Goal: Task Accomplishment & Management: Manage account settings

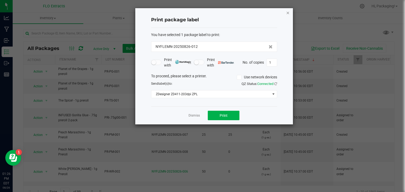
click at [288, 12] on icon "button" at bounding box center [288, 12] width 4 height 6
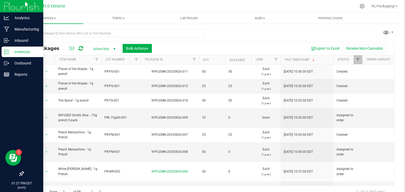
click at [17, 53] on p "Inventory" at bounding box center [25, 52] width 32 height 6
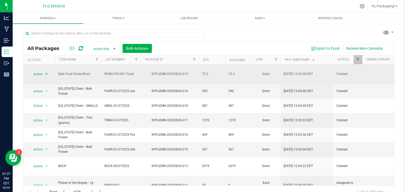
click at [43, 71] on span "select" at bounding box center [46, 74] width 7 height 7
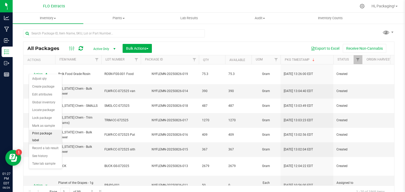
click at [50, 135] on li "Print package label" at bounding box center [45, 137] width 33 height 14
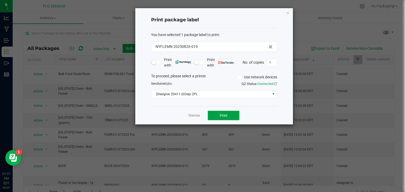
click at [219, 111] on button "Print" at bounding box center [224, 115] width 32 height 9
click at [191, 116] on link "Dismiss" at bounding box center [193, 116] width 11 height 4
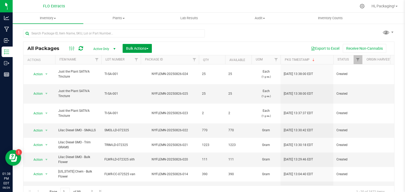
click at [138, 48] on span "Bulk Actions" at bounding box center [137, 48] width 22 height 4
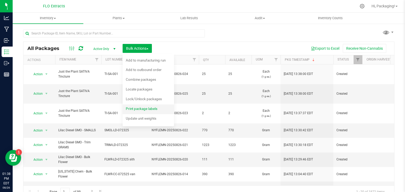
click at [137, 110] on span "Print package labels" at bounding box center [142, 109] width 32 height 4
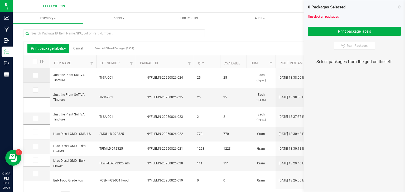
click at [33, 76] on span at bounding box center [35, 75] width 5 height 5
click at [0, 0] on input "checkbox" at bounding box center [0, 0] width 0 height 0
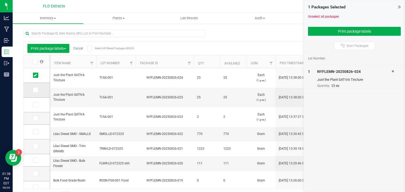
click at [35, 90] on icon at bounding box center [34, 90] width 3 height 0
click at [0, 0] on input "checkbox" at bounding box center [0, 0] width 0 height 0
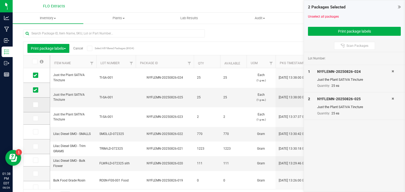
click at [35, 105] on icon at bounding box center [34, 105] width 3 height 0
click at [0, 0] on input "checkbox" at bounding box center [0, 0] width 0 height 0
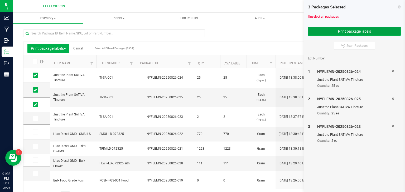
click at [322, 31] on button "Print package labels" at bounding box center [354, 31] width 93 height 9
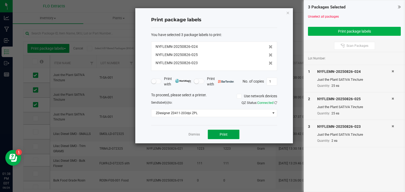
click at [220, 135] on span "Print" at bounding box center [223, 135] width 8 height 4
click at [190, 134] on link "Dismiss" at bounding box center [193, 135] width 11 height 4
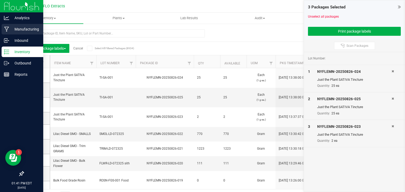
click at [17, 31] on p "Manufacturing" at bounding box center [25, 29] width 32 height 6
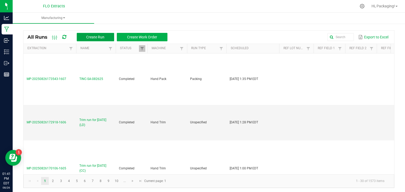
click at [99, 36] on span "Create Run" at bounding box center [95, 37] width 18 height 4
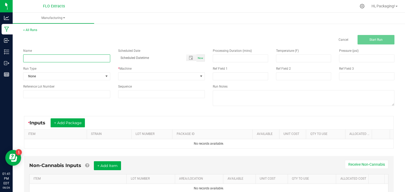
click at [38, 57] on input at bounding box center [66, 59] width 87 height 8
type input "LEDA WT 3.5g 08/26/25"
click at [196, 60] on div "Now" at bounding box center [200, 58] width 8 height 7
type input "08/26/2025 1:41 PM"
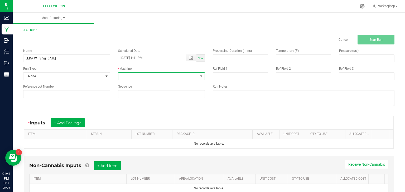
click at [199, 76] on span at bounding box center [201, 76] width 4 height 4
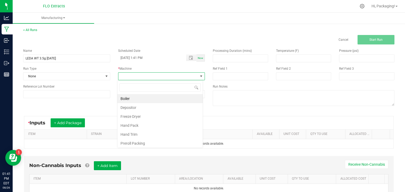
scroll to position [8, 86]
click at [160, 128] on li "Hand Pack" at bounding box center [159, 125] width 85 height 9
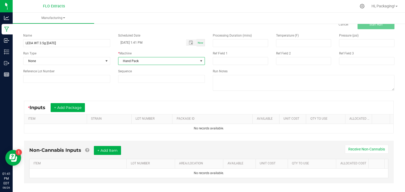
scroll to position [18, 0]
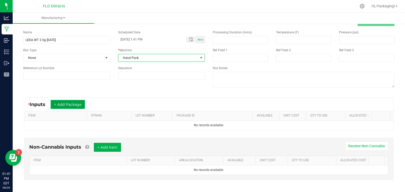
click at [78, 105] on button "+ Add Package" at bounding box center [68, 104] width 34 height 9
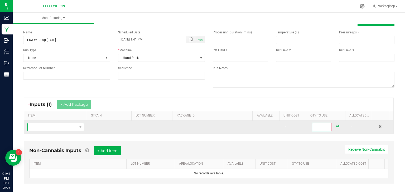
click at [57, 125] on span "NO DATA FOUND" at bounding box center [53, 127] width 50 height 7
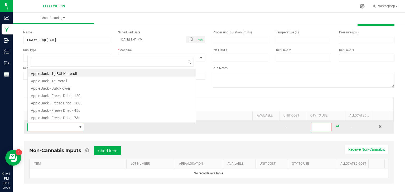
scroll to position [8, 55]
type input "TRUF"
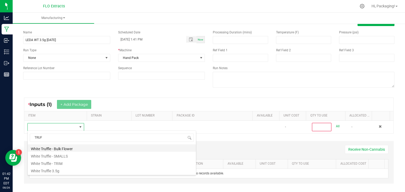
click at [61, 150] on li "White Truffle - Bulk Flower" at bounding box center [112, 148] width 168 height 7
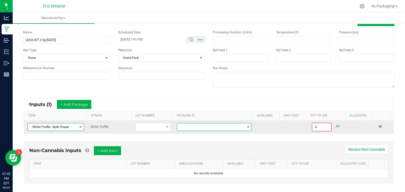
click at [246, 127] on span at bounding box center [248, 127] width 4 height 4
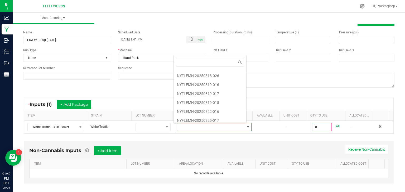
scroll to position [71, 0]
click at [209, 118] on li "NYFLEMN-20250825-017" at bounding box center [210, 119] width 72 height 9
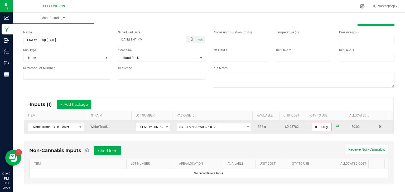
click at [336, 127] on link "All" at bounding box center [338, 126] width 4 height 7
type input "336.0000 g"
click at [87, 106] on button "+ Add Package" at bounding box center [74, 104] width 34 height 9
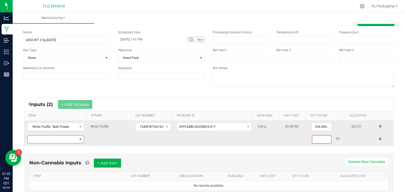
click at [46, 138] on span "NO DATA FOUND" at bounding box center [53, 139] width 50 height 7
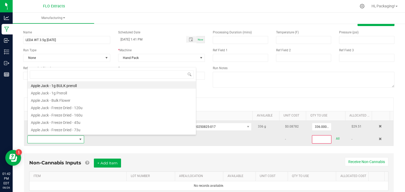
scroll to position [8, 55]
type input "TRUF"
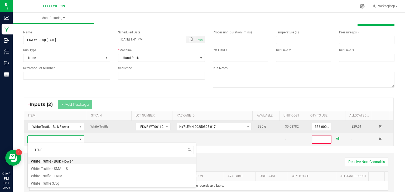
click at [61, 162] on li "White Truffle - Bulk Flower" at bounding box center [112, 160] width 168 height 7
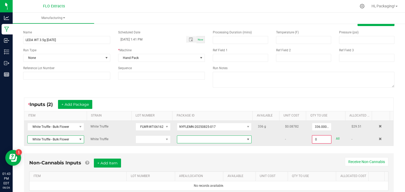
click at [246, 141] on span at bounding box center [248, 140] width 4 height 4
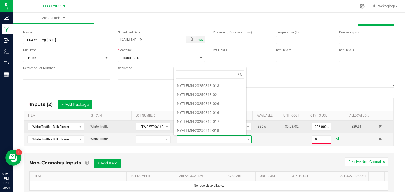
scroll to position [54, 0]
click at [213, 129] on li "NYFLEMN-20250819-018" at bounding box center [210, 130] width 72 height 9
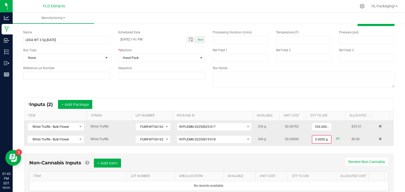
click at [336, 137] on link "All" at bounding box center [338, 138] width 4 height 7
type input "304.0000 g"
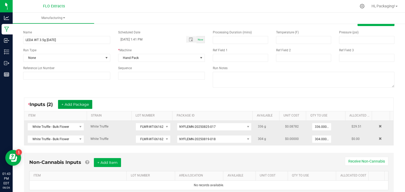
click at [86, 104] on button "+ Add Package" at bounding box center [75, 104] width 34 height 9
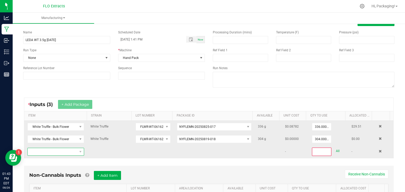
click at [48, 151] on span "NO DATA FOUND" at bounding box center [53, 151] width 50 height 7
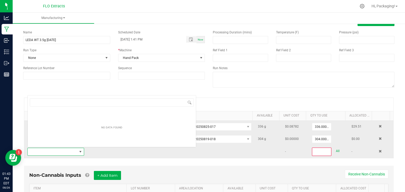
scroll to position [8, 55]
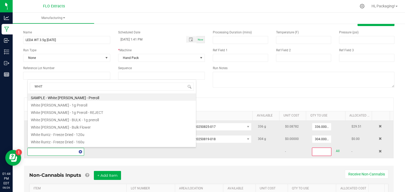
type input "WHITE"
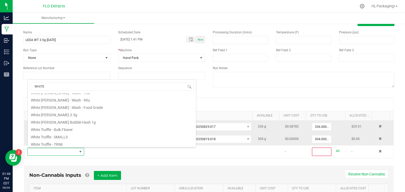
scroll to position [161, 0]
click at [69, 121] on li "White Truffle - Bulk Flower" at bounding box center [112, 120] width 168 height 7
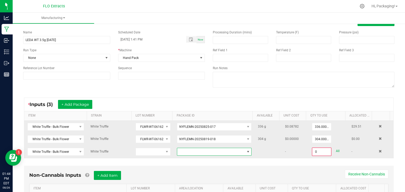
click at [197, 152] on span at bounding box center [210, 151] width 67 height 7
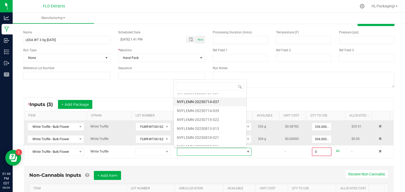
scroll to position [24, 0]
click at [218, 126] on li "NYFLEMN-20250813-013" at bounding box center [210, 127] width 72 height 9
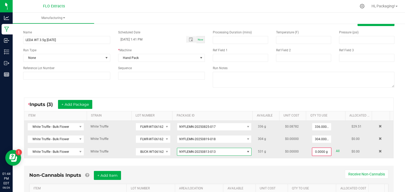
click at [336, 151] on link "All" at bounding box center [338, 151] width 4 height 7
type input "531.0000 g"
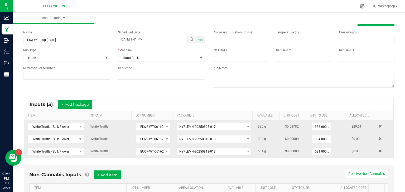
scroll to position [48, 0]
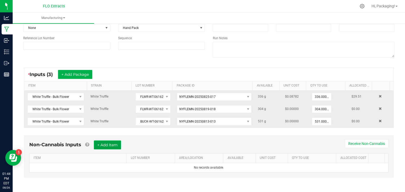
click at [110, 146] on button "+ Add Item" at bounding box center [107, 145] width 27 height 9
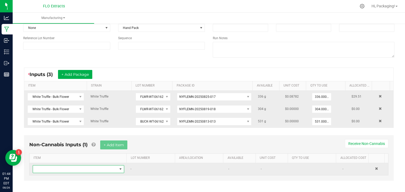
click at [119, 168] on span "NO DATA FOUND" at bounding box center [120, 169] width 4 height 4
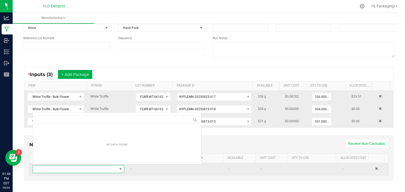
scroll to position [8, 88]
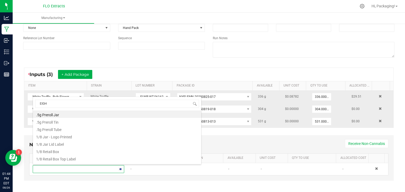
type input "EIGHT"
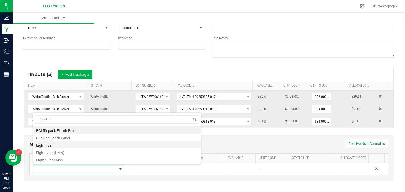
click at [69, 148] on li "Eighth Jar" at bounding box center [117, 144] width 168 height 7
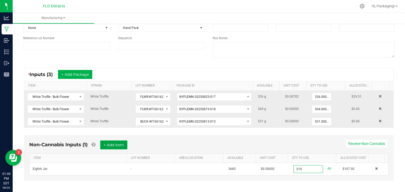
type input "215 ea"
click at [113, 144] on button "+ Add Item" at bounding box center [113, 145] width 27 height 9
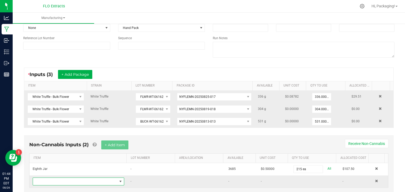
click at [119, 180] on span "NO DATA FOUND" at bounding box center [120, 182] width 4 height 4
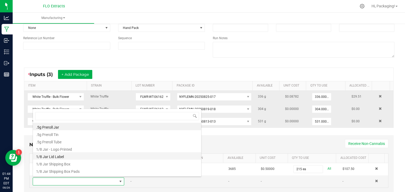
click at [92, 157] on li "1/8 Jar Lid Label" at bounding box center [117, 156] width 168 height 7
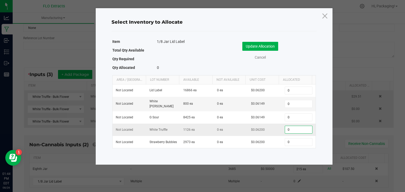
click at [290, 129] on input "0" at bounding box center [298, 129] width 27 height 7
type input "215"
click at [269, 47] on button "Update Allocation" at bounding box center [260, 46] width 36 height 9
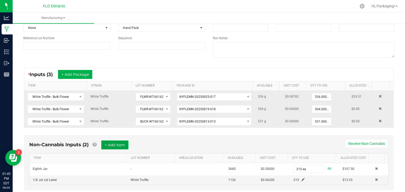
click at [118, 144] on button "+ Add Item" at bounding box center [114, 145] width 27 height 9
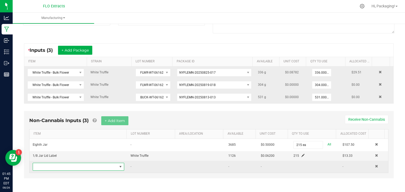
click at [119, 166] on span "NO DATA FOUND" at bounding box center [120, 167] width 4 height 4
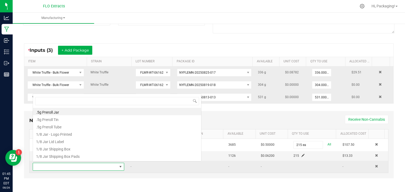
scroll to position [8, 88]
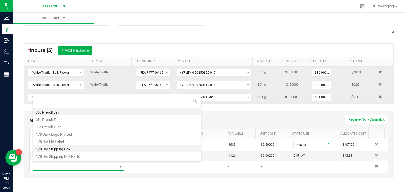
click at [99, 149] on li "1/8 Jar Shipping Box" at bounding box center [117, 148] width 168 height 7
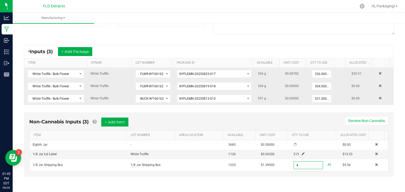
scroll to position [73, 0]
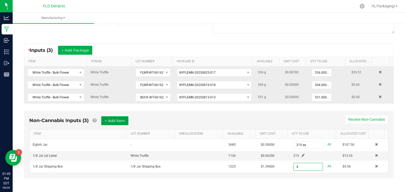
type input "4 ea"
click at [107, 119] on button "+ Add Item" at bounding box center [114, 120] width 27 height 9
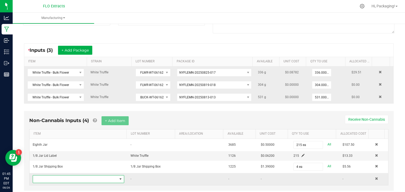
click at [119, 179] on span "NO DATA FOUND" at bounding box center [120, 179] width 4 height 4
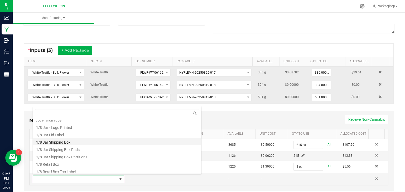
scroll to position [23, 0]
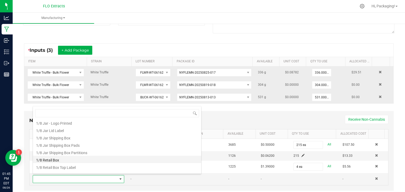
click at [99, 160] on li "1/8 Retail Box" at bounding box center [117, 159] width 168 height 7
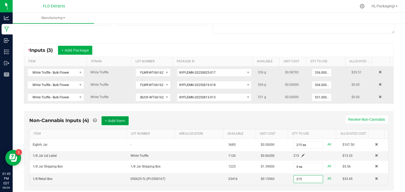
type input "215 ea"
click at [114, 121] on button "+ Add Item" at bounding box center [114, 120] width 27 height 9
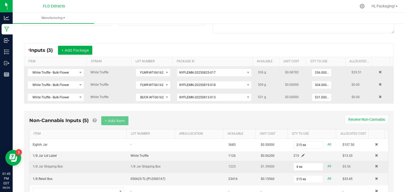
scroll to position [97, 0]
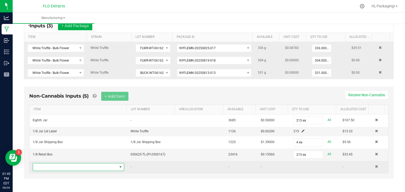
click at [119, 166] on span "NO DATA FOUND" at bounding box center [120, 167] width 4 height 4
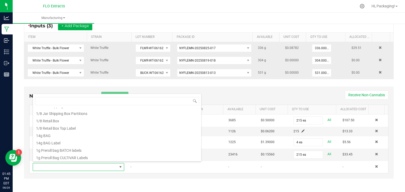
scroll to position [51, 0]
click at [103, 128] on li "1/8 Retail Box Top Label" at bounding box center [117, 127] width 168 height 7
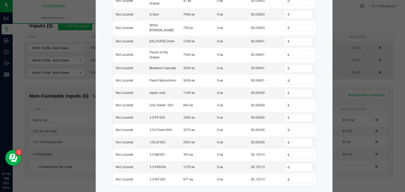
scroll to position [194, 0]
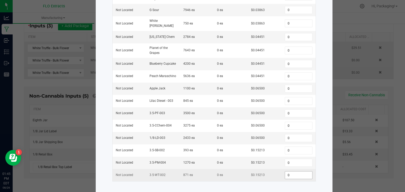
click at [288, 172] on input "0" at bounding box center [298, 175] width 27 height 7
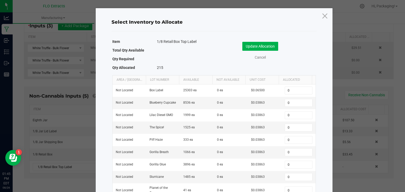
scroll to position [0, 0]
type input "215"
click at [264, 46] on button "Update Allocation" at bounding box center [260, 46] width 36 height 9
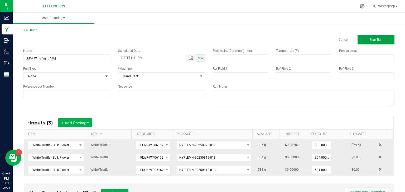
click at [363, 40] on button "Start Run" at bounding box center [375, 39] width 37 height 9
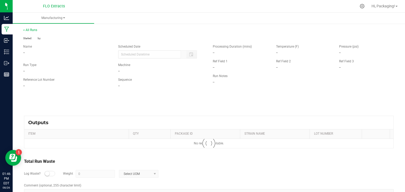
type input "08/26/2025 1:41 PM"
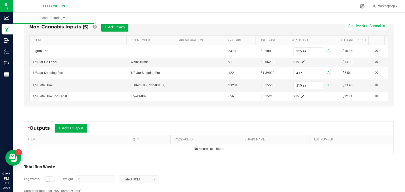
scroll to position [198, 0]
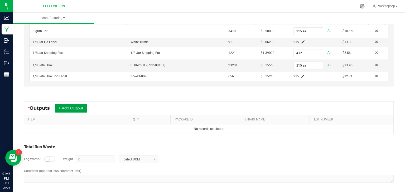
click at [79, 104] on button "+ Add Output" at bounding box center [71, 108] width 32 height 9
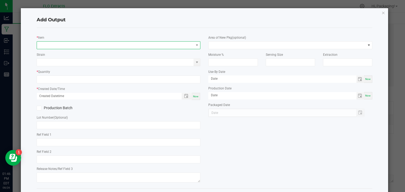
click at [53, 43] on span "NO DATA FOUND" at bounding box center [115, 45] width 157 height 7
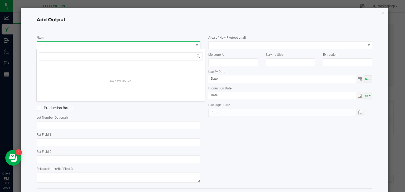
scroll to position [8, 162]
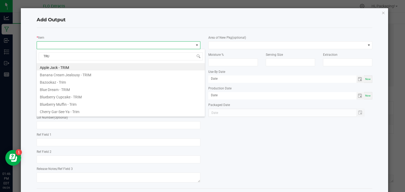
type input "TRUF"
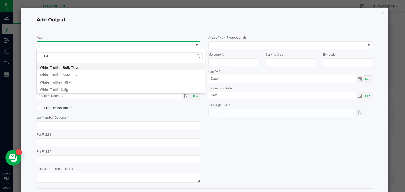
click at [64, 69] on li "White Truffle - Bulk Flower" at bounding box center [121, 66] width 168 height 7
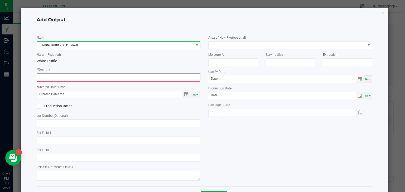
click at [57, 79] on input "0" at bounding box center [118, 77] width 163 height 7
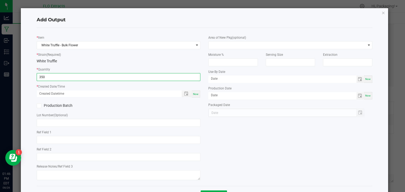
type input "350.0000 g"
click at [193, 93] on span "Now" at bounding box center [196, 94] width 6 height 3
type input "08/26/2025 1:46 PM"
type input "[DATE]"
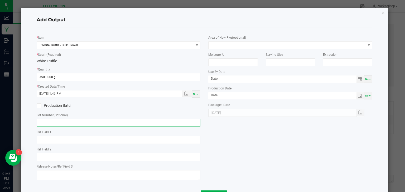
click at [43, 124] on input "text" at bounding box center [119, 123] width 164 height 8
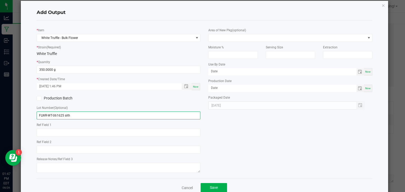
scroll to position [21, 0]
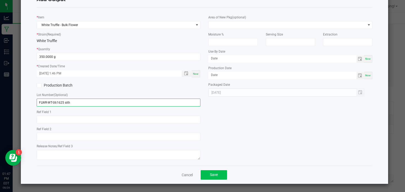
type input "FLWR-WT-061625 sith"
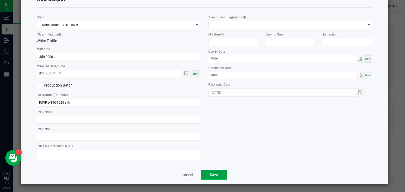
click at [218, 175] on button "Save" at bounding box center [213, 174] width 26 height 9
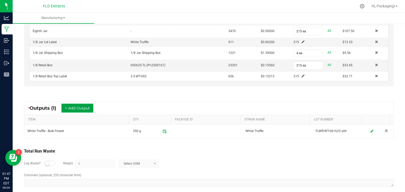
click at [82, 104] on button "+ Add Output" at bounding box center [77, 108] width 32 height 9
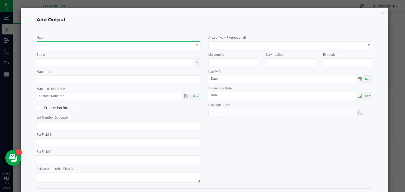
click at [49, 44] on span "NO DATA FOUND" at bounding box center [115, 45] width 157 height 7
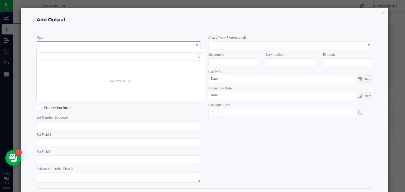
scroll to position [8, 162]
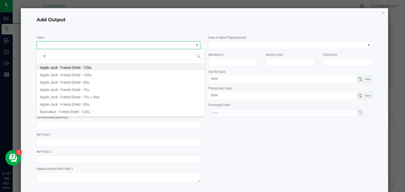
type input "f"
type input "truf"
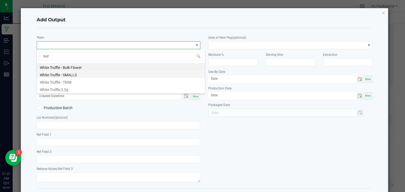
click at [68, 77] on li "White Truffle - SMALLS" at bounding box center [121, 74] width 168 height 7
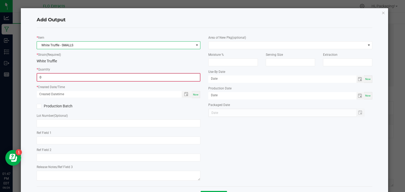
click at [61, 77] on input "0" at bounding box center [118, 77] width 163 height 7
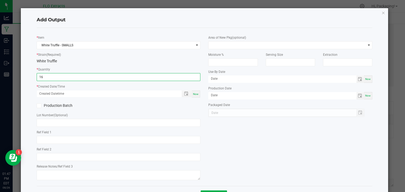
type input "16.0000 g"
click at [193, 95] on span "Now" at bounding box center [196, 94] width 6 height 3
type input "08/26/2025 1:47 PM"
type input "[DATE]"
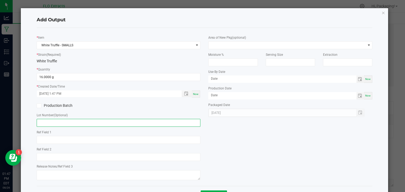
click at [51, 125] on input "text" at bounding box center [119, 123] width 164 height 8
click at [58, 124] on input "SMOL-FLWR=WT-061625" at bounding box center [119, 123] width 164 height 8
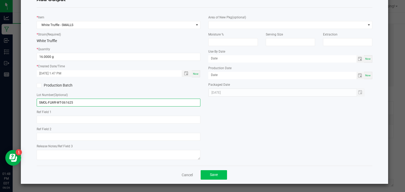
type input "SMOL-FLWR-WT-061625"
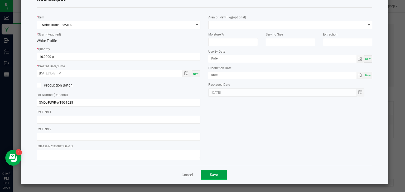
click at [216, 174] on button "Save" at bounding box center [213, 174] width 26 height 9
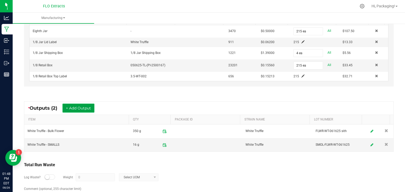
click at [89, 107] on button "+ Add Output" at bounding box center [78, 108] width 32 height 9
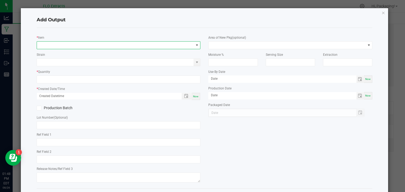
click at [54, 45] on span "NO DATA FOUND" at bounding box center [115, 45] width 157 height 7
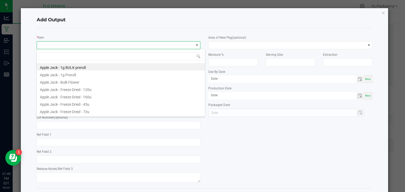
scroll to position [8, 162]
type input "TRUF"
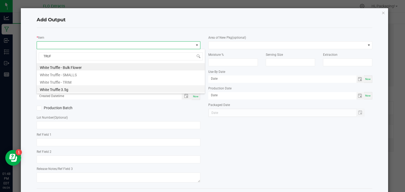
click at [72, 90] on li "White Truffle 3.5g" at bounding box center [121, 88] width 168 height 7
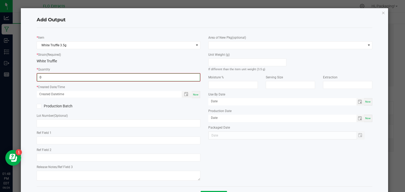
click at [60, 77] on input "0" at bounding box center [118, 77] width 163 height 7
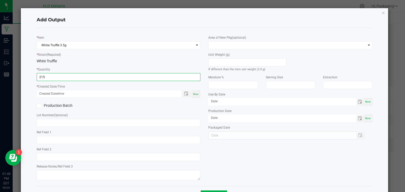
type input "215 ea"
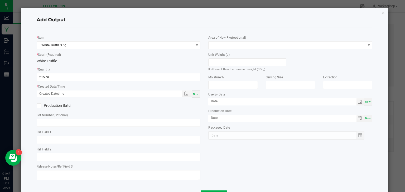
click at [196, 94] on span "Now" at bounding box center [196, 94] width 6 height 3
type input "08/26/2025 1:48 PM"
type input "[DATE]"
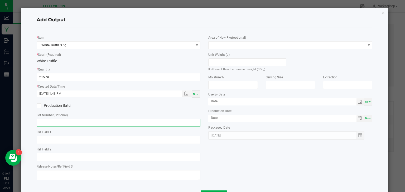
click at [51, 125] on input "text" at bounding box center [119, 123] width 164 height 8
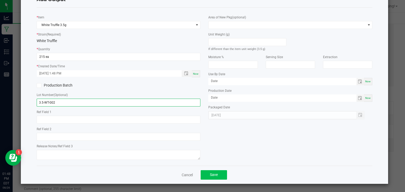
type input "3.5-WT-002"
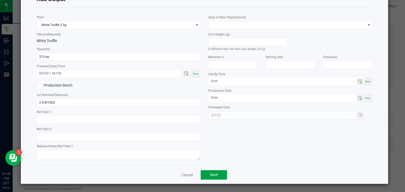
click at [221, 174] on button "Save" at bounding box center [213, 174] width 26 height 9
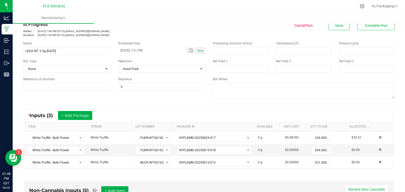
scroll to position [8, 0]
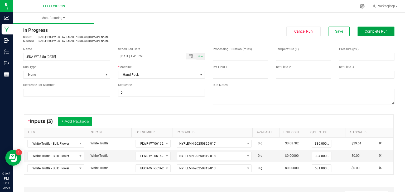
click at [380, 32] on span "Complete Run" at bounding box center [375, 31] width 23 height 4
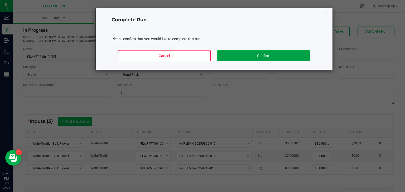
click at [263, 54] on button "Confirm" at bounding box center [263, 55] width 92 height 11
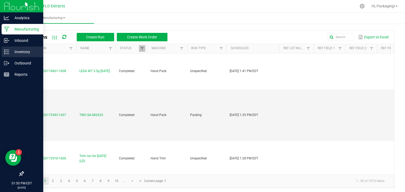
click at [22, 50] on p "Inventory" at bounding box center [25, 52] width 32 height 6
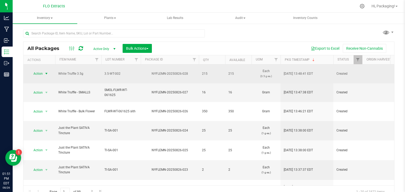
click at [45, 73] on span "select" at bounding box center [46, 74] width 4 height 4
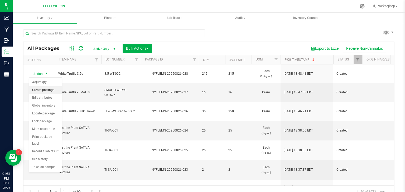
click at [43, 93] on li "Create package" at bounding box center [45, 90] width 33 height 8
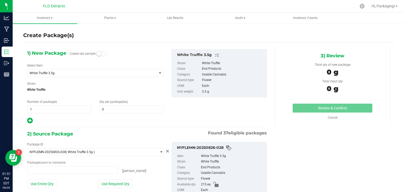
type input "0 ea"
click at [51, 109] on span "1 1" at bounding box center [59, 110] width 64 height 8
type input "4"
click at [114, 110] on span at bounding box center [131, 110] width 64 height 8
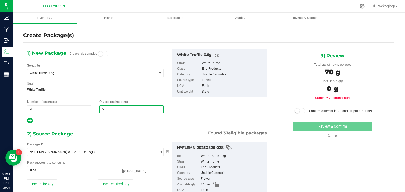
type input "50"
click at [107, 123] on div at bounding box center [95, 121] width 136 height 7
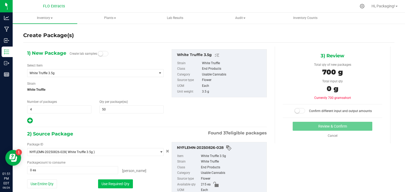
click at [115, 183] on button "Use Required Qty" at bounding box center [115, 184] width 35 height 9
type input "200 ea"
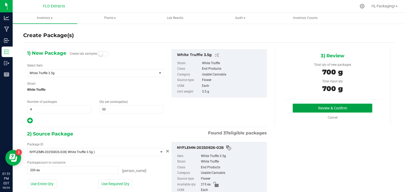
click at [339, 111] on button "Review & Confirm" at bounding box center [332, 108] width 80 height 9
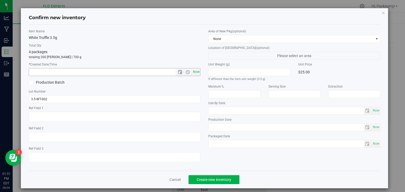
click at [192, 73] on span "Now" at bounding box center [196, 72] width 9 height 8
type input "8/26/2025 1:51 PM"
click at [204, 178] on span "Create new inventory" at bounding box center [214, 180] width 35 height 4
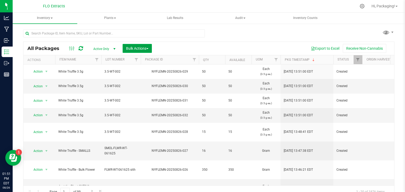
click at [146, 46] on span "Bulk Actions" at bounding box center [137, 48] width 22 height 4
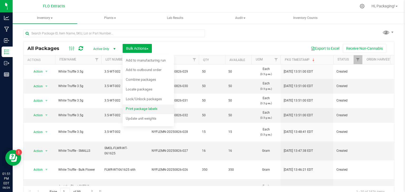
click at [142, 108] on span "Print package labels" at bounding box center [142, 109] width 32 height 4
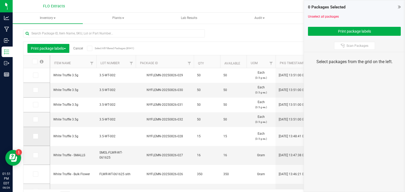
click at [37, 135] on span at bounding box center [35, 136] width 5 height 5
click at [0, 0] on input "checkbox" at bounding box center [0, 0] width 0 height 0
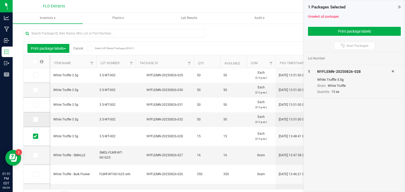
click at [33, 116] on td at bounding box center [36, 120] width 26 height 15
click at [34, 120] on icon at bounding box center [34, 120] width 3 height 0
click at [0, 0] on input "checkbox" at bounding box center [0, 0] width 0 height 0
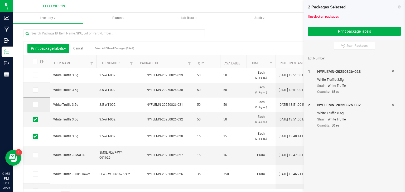
click at [35, 105] on icon at bounding box center [34, 105] width 3 height 0
click at [0, 0] on input "checkbox" at bounding box center [0, 0] width 0 height 0
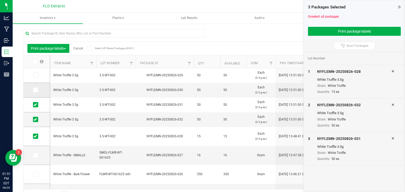
click at [36, 90] on icon at bounding box center [34, 90] width 3 height 0
click at [0, 0] on input "checkbox" at bounding box center [0, 0] width 0 height 0
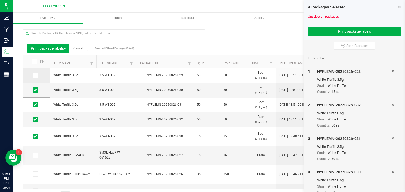
click at [37, 75] on icon at bounding box center [34, 75] width 3 height 0
click at [0, 0] on input "checkbox" at bounding box center [0, 0] width 0 height 0
click at [48, 46] on span "Print package labels" at bounding box center [48, 48] width 35 height 4
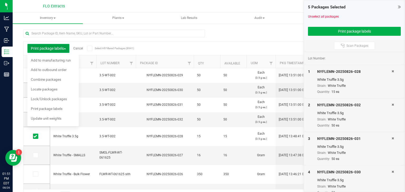
click at [48, 46] on span "Print package labels" at bounding box center [48, 48] width 35 height 4
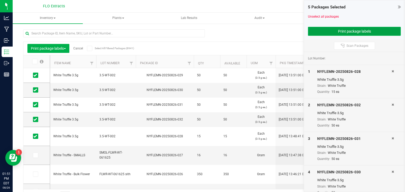
click at [357, 30] on button "Print package labels" at bounding box center [354, 31] width 93 height 9
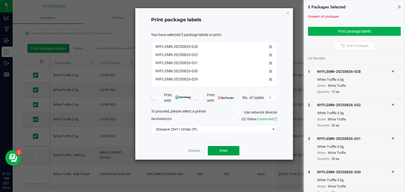
click at [232, 148] on button "Print" at bounding box center [224, 150] width 32 height 9
click at [288, 13] on icon "button" at bounding box center [288, 12] width 4 height 6
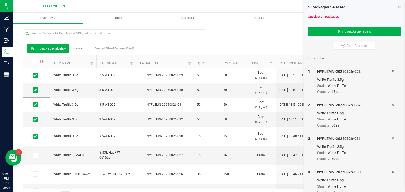
click at [398, 9] on icon at bounding box center [399, 6] width 3 height 5
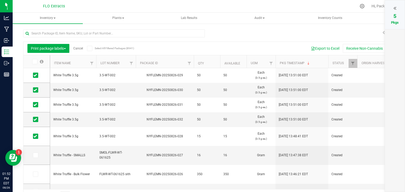
click at [82, 49] on link "Cancel" at bounding box center [78, 49] width 10 height 4
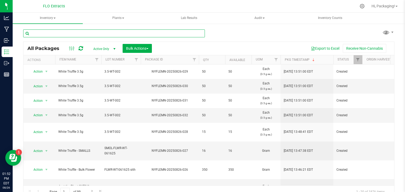
click at [88, 35] on input "text" at bounding box center [114, 34] width 182 height 8
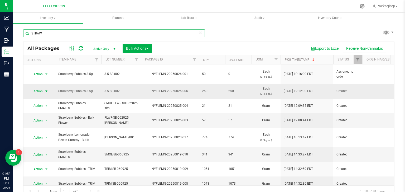
type input "STRAW"
click at [47, 89] on span "select" at bounding box center [46, 91] width 4 height 4
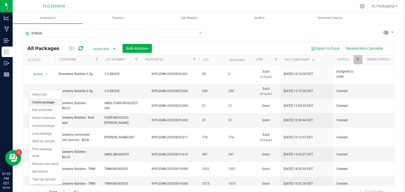
click at [43, 105] on li "Create package" at bounding box center [45, 103] width 33 height 8
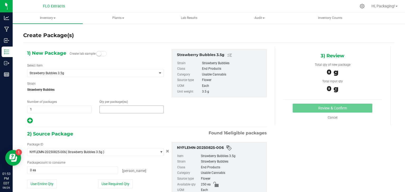
click at [114, 109] on span at bounding box center [131, 110] width 64 height 8
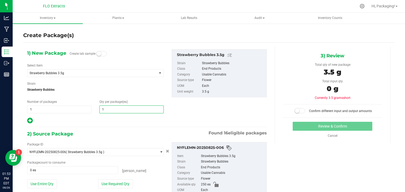
type input "15"
click at [105, 133] on div "2) Source Package Found 16 eligible packages" at bounding box center [146, 134] width 239 height 8
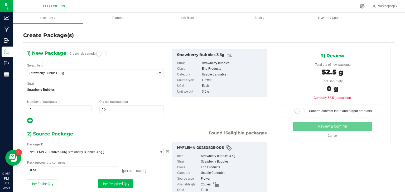
click at [110, 182] on button "Use Required Qty" at bounding box center [115, 184] width 35 height 9
type input "15 ea"
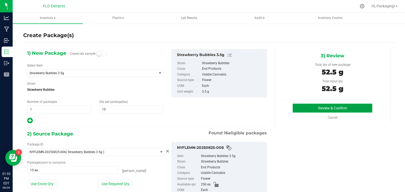
click at [318, 106] on button "Review & Confirm" at bounding box center [332, 108] width 80 height 9
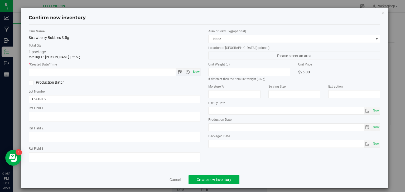
click at [195, 72] on span "Now" at bounding box center [196, 72] width 9 height 8
type input "8/26/2025 1:53 PM"
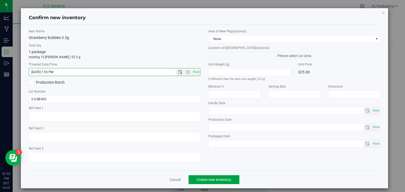
click at [209, 180] on span "Create new inventory" at bounding box center [214, 180] width 35 height 4
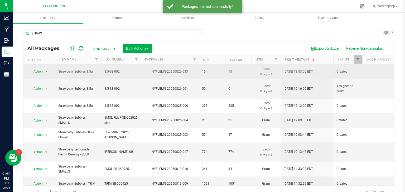
click at [44, 71] on span "select" at bounding box center [46, 71] width 7 height 7
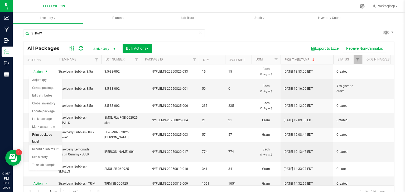
click at [44, 136] on li "Print package label" at bounding box center [45, 138] width 33 height 14
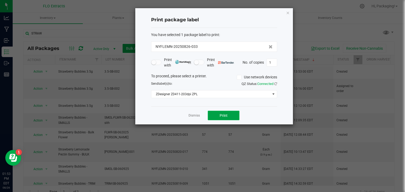
click at [232, 118] on button "Print" at bounding box center [224, 115] width 32 height 9
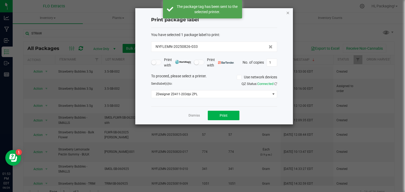
click at [287, 14] on icon "button" at bounding box center [288, 12] width 4 height 6
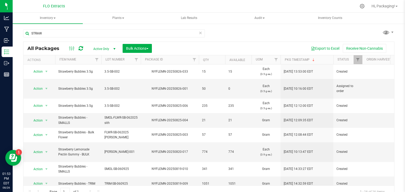
click at [198, 33] on icon at bounding box center [200, 33] width 4 height 6
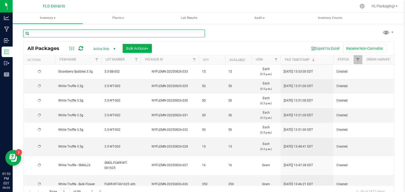
click at [175, 34] on input "text" at bounding box center [114, 34] width 182 height 8
type input "nyflemn-20250724-022"
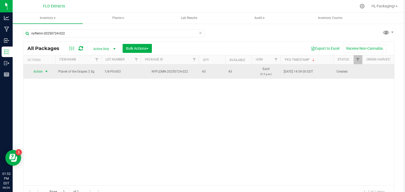
click at [47, 71] on span "select" at bounding box center [46, 72] width 4 height 4
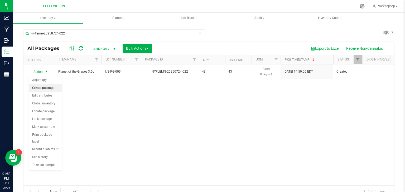
click at [51, 87] on li "Create package" at bounding box center [45, 88] width 33 height 8
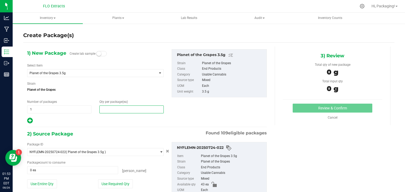
click at [114, 108] on span at bounding box center [131, 110] width 64 height 8
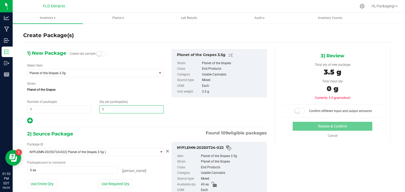
type input "15"
click at [98, 118] on div at bounding box center [95, 121] width 136 height 7
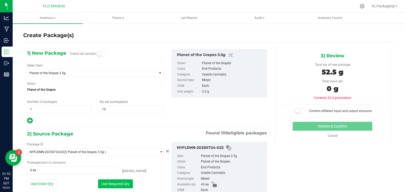
click at [107, 187] on button "Use Required Qty" at bounding box center [115, 184] width 35 height 9
type input "15 ea"
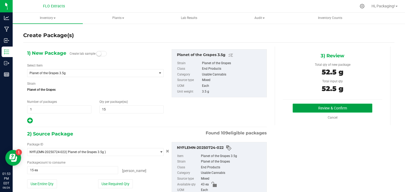
click at [313, 110] on button "Review & Confirm" at bounding box center [332, 108] width 80 height 9
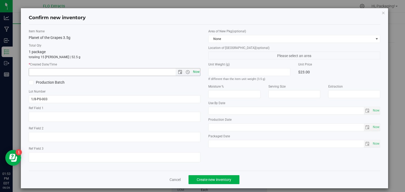
click at [194, 75] on span "Now" at bounding box center [196, 72] width 9 height 8
type input "8/26/2025 1:53 PM"
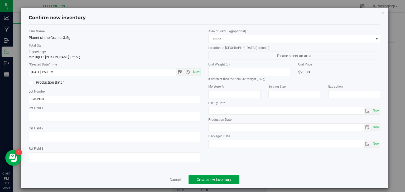
click at [206, 182] on span "Create new inventory" at bounding box center [214, 180] width 35 height 4
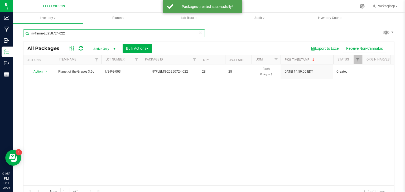
click at [196, 35] on input "nyflemn-20250724-022" at bounding box center [114, 34] width 182 height 8
click at [198, 34] on icon at bounding box center [200, 33] width 4 height 6
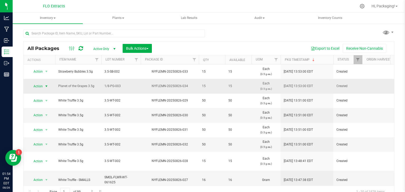
click at [46, 86] on span "select" at bounding box center [46, 86] width 4 height 4
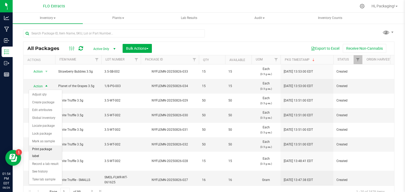
click at [46, 150] on li "Print package label" at bounding box center [45, 153] width 33 height 14
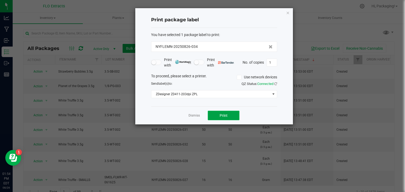
click at [227, 115] on button "Print" at bounding box center [224, 115] width 32 height 9
click at [288, 13] on icon "button" at bounding box center [288, 12] width 4 height 6
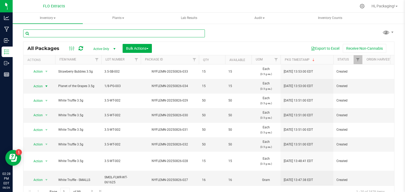
click at [128, 34] on input "text" at bounding box center [114, 34] width 182 height 8
type input "nyflemn-20250609-045"
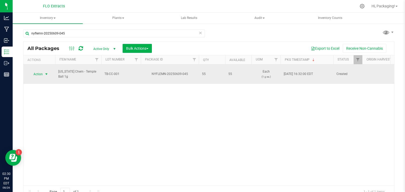
click at [46, 73] on span "select" at bounding box center [46, 74] width 4 height 4
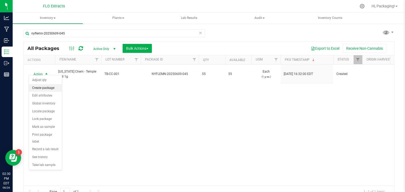
click at [50, 88] on li "Create package" at bounding box center [45, 88] width 33 height 8
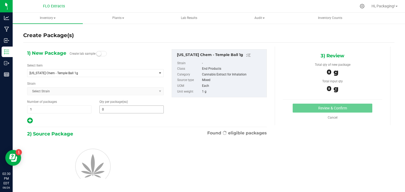
click at [131, 110] on input "0" at bounding box center [132, 109] width 64 height 7
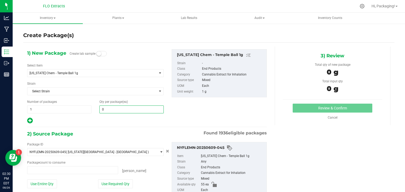
type input "0 ea"
type input "5"
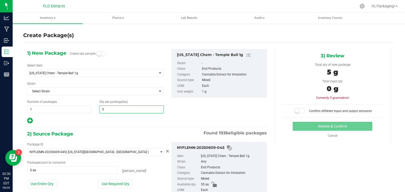
type input "5"
click at [116, 130] on div "1) New Package Create lab sample Select Item Colorado Chem - Temple Ball 1g App…" at bounding box center [146, 133] width 247 height 172
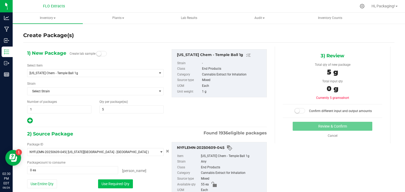
click at [119, 186] on button "Use Required Qty" at bounding box center [115, 184] width 35 height 9
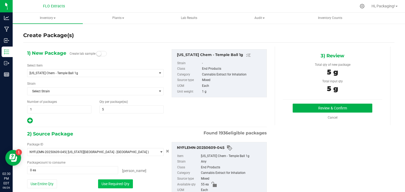
type input "5 ea"
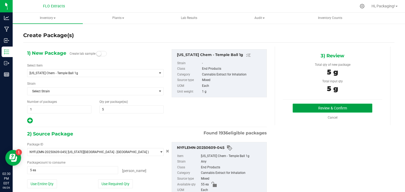
click at [331, 111] on button "Review & Confirm" at bounding box center [332, 108] width 80 height 9
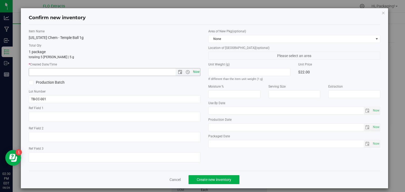
click at [195, 72] on span "Now" at bounding box center [196, 72] width 9 height 8
type input "8/26/2025 2:30 PM"
click at [205, 182] on span "Create new inventory" at bounding box center [214, 180] width 35 height 4
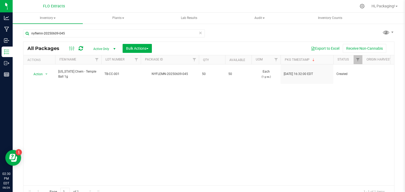
click at [198, 33] on icon at bounding box center [200, 33] width 4 height 6
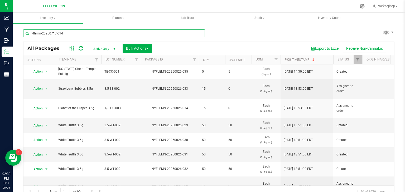
type input "yflemn-20250717-014"
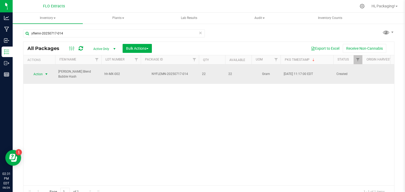
click at [49, 71] on span "select" at bounding box center [46, 74] width 7 height 7
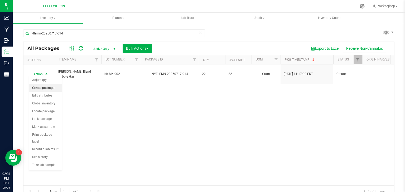
click at [48, 89] on li "Create package" at bounding box center [45, 88] width 33 height 8
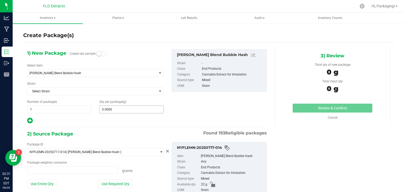
click at [118, 107] on span "0.0000 0" at bounding box center [131, 110] width 64 height 8
type input "0.0000 g"
type input "0.0000"
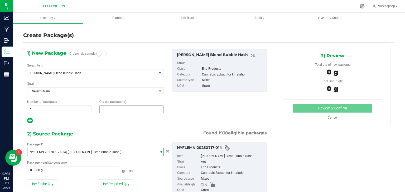
click at [118, 107] on span at bounding box center [131, 110] width 64 height 8
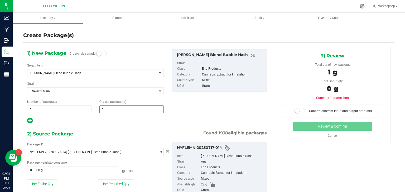
type input "10"
type input "10.0000"
click at [112, 118] on div at bounding box center [95, 121] width 136 height 7
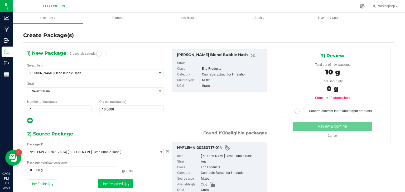
click at [124, 182] on button "Use Required Qty" at bounding box center [115, 184] width 35 height 9
type input "10.0000 g"
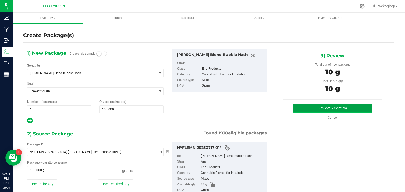
click at [309, 109] on button "Review & Confirm" at bounding box center [332, 108] width 80 height 9
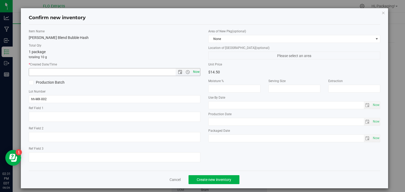
click at [193, 72] on span "Now" at bounding box center [196, 72] width 9 height 8
type input "8/26/2025 2:31 PM"
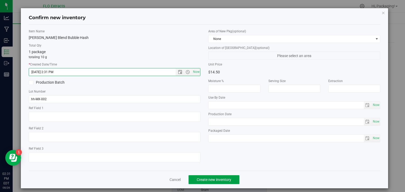
click at [204, 176] on button "Create new inventory" at bounding box center [213, 179] width 51 height 9
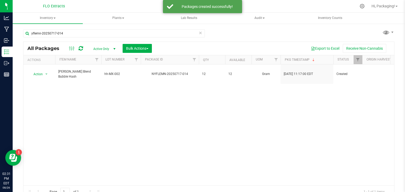
click at [198, 33] on icon at bounding box center [200, 33] width 4 height 6
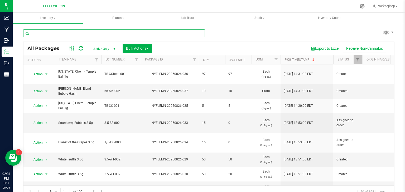
click at [101, 35] on input "text" at bounding box center [114, 34] width 182 height 8
type input "S"
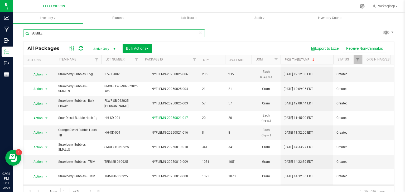
scroll to position [51, 0]
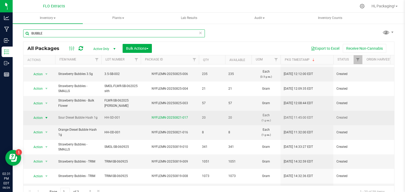
type input "BUBBLE"
click at [45, 116] on span "select" at bounding box center [46, 118] width 4 height 4
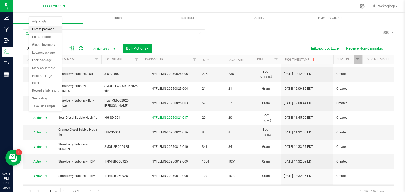
click at [42, 30] on li "Create package" at bounding box center [45, 30] width 33 height 8
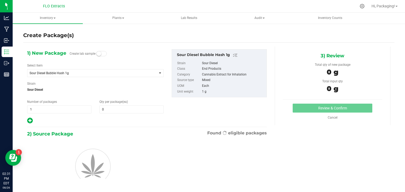
type input "0"
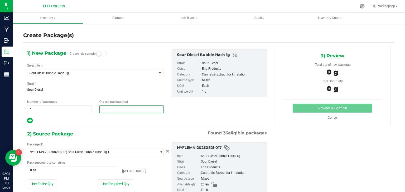
click at [114, 110] on span at bounding box center [131, 110] width 64 height 8
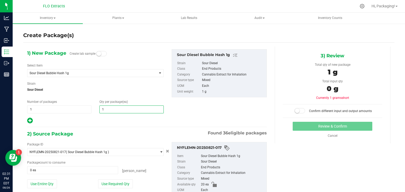
type input "10"
click at [97, 129] on div "1) New Package Create lab sample Select Item Sour Diesel Bubble Hash 1g Apple J…" at bounding box center [146, 133] width 247 height 172
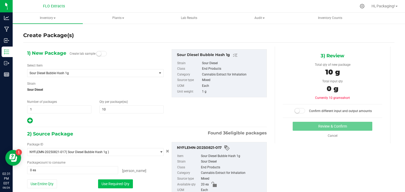
click at [113, 184] on button "Use Required Qty" at bounding box center [115, 184] width 35 height 9
type input "10 ea"
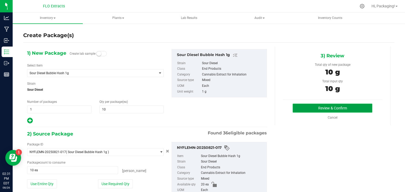
click at [304, 109] on button "Review & Confirm" at bounding box center [332, 108] width 80 height 9
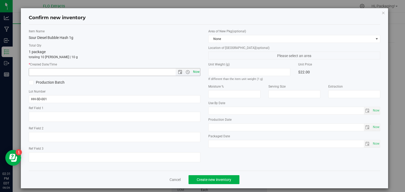
click at [195, 74] on span "Now" at bounding box center [196, 72] width 9 height 8
type input "8/26/2025 2:31 PM"
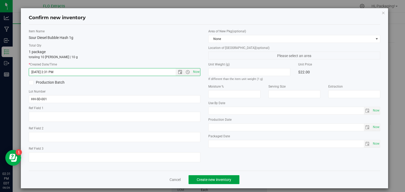
click at [197, 179] on span "Create new inventory" at bounding box center [214, 180] width 35 height 4
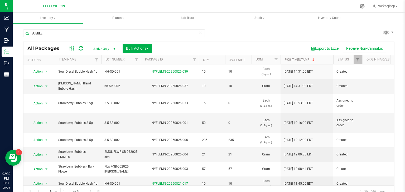
click at [198, 34] on icon at bounding box center [200, 33] width 4 height 6
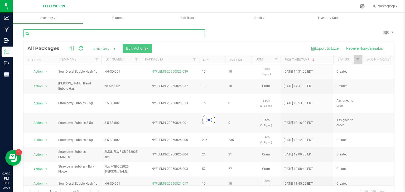
click at [178, 35] on input "text" at bounding box center [114, 34] width 182 height 8
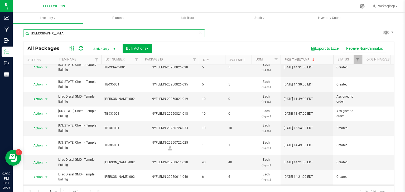
scroll to position [26, 0]
type input "TEMPLE"
click at [46, 161] on span "select" at bounding box center [46, 163] width 4 height 4
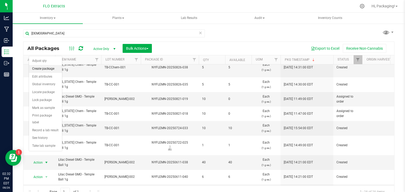
click at [43, 71] on li "Create package" at bounding box center [45, 69] width 33 height 8
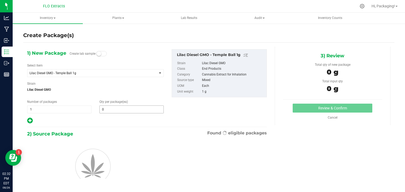
type input "0"
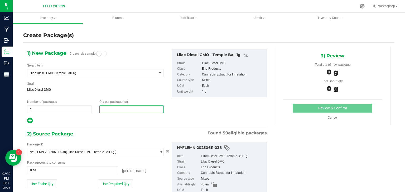
click at [112, 108] on span at bounding box center [131, 110] width 64 height 8
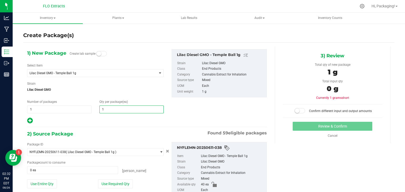
type input "10"
click at [111, 120] on div at bounding box center [95, 121] width 136 height 7
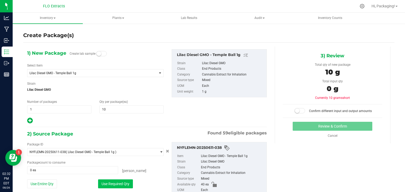
click at [117, 184] on button "Use Required Qty" at bounding box center [115, 184] width 35 height 9
type input "10 ea"
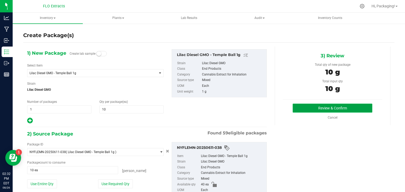
click at [310, 109] on button "Review & Confirm" at bounding box center [332, 108] width 80 height 9
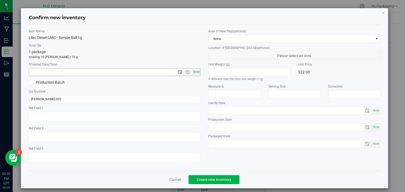
click at [195, 72] on span "Now" at bounding box center [196, 72] width 9 height 8
type input "8/26/2025 2:32 PM"
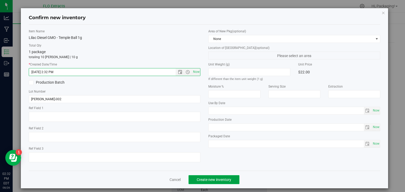
click at [201, 180] on span "Create new inventory" at bounding box center [214, 180] width 35 height 4
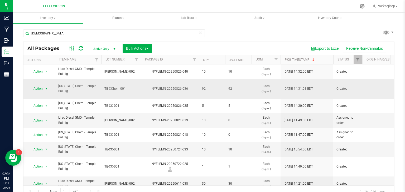
click at [44, 87] on span "select" at bounding box center [46, 88] width 7 height 7
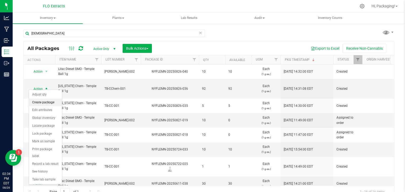
click at [38, 103] on li "Create package" at bounding box center [45, 103] width 33 height 8
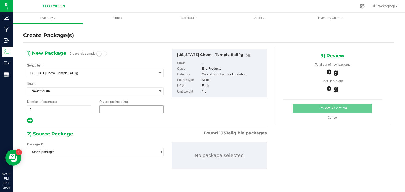
click at [118, 107] on span at bounding box center [131, 110] width 64 height 8
type input "5"
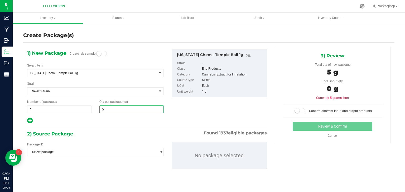
type input "5"
click at [108, 123] on div at bounding box center [95, 121] width 136 height 7
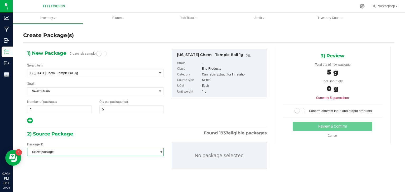
click at [116, 149] on span "Select package" at bounding box center [91, 152] width 129 height 7
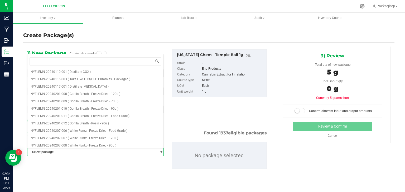
click at [112, 170] on div "Package ID Select package NYFLEMN-20240110-001 NYFLEMN-20240116-003 NYFLEMN-202…" at bounding box center [146, 155] width 247 height 35
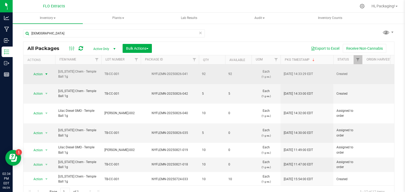
click at [48, 72] on span "select" at bounding box center [46, 74] width 4 height 4
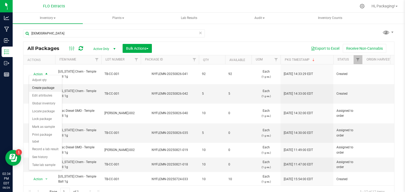
click at [43, 86] on li "Create package" at bounding box center [45, 88] width 33 height 8
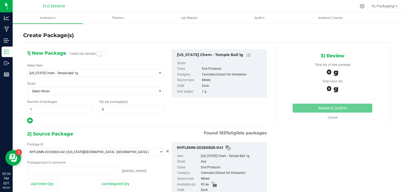
type input "0 ea"
click at [112, 111] on span at bounding box center [131, 110] width 64 height 8
type input "5"
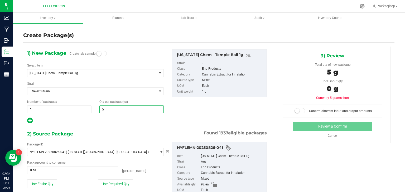
type input "5"
click at [101, 136] on div "2) Source Package Found 1937 eligible packages" at bounding box center [146, 134] width 239 height 8
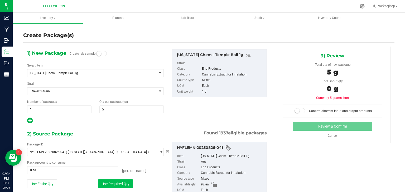
click at [110, 180] on button "Use Required Qty" at bounding box center [115, 184] width 35 height 9
type input "5 ea"
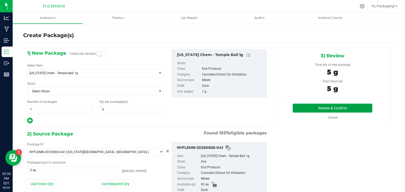
click at [301, 106] on button "Review & Confirm" at bounding box center [332, 108] width 80 height 9
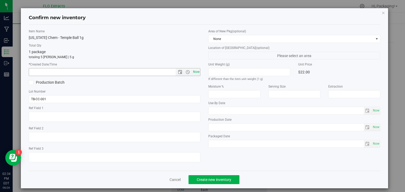
click at [195, 74] on span "Now" at bounding box center [196, 72] width 9 height 8
type input "8/26/2025 2:34 PM"
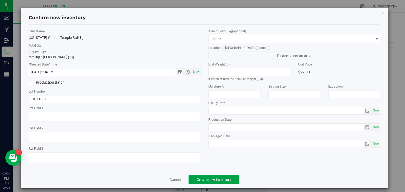
click at [213, 177] on button "Create new inventory" at bounding box center [213, 179] width 51 height 9
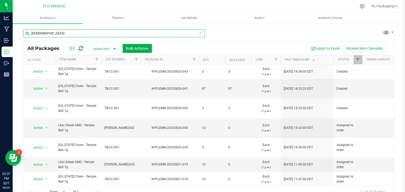
click at [181, 36] on input "TEMPLE" at bounding box center [114, 34] width 182 height 8
click at [80, 51] on icon at bounding box center [81, 48] width 4 height 5
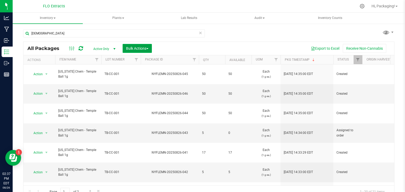
click at [148, 48] on span "Bulk Actions" at bounding box center [137, 48] width 22 height 4
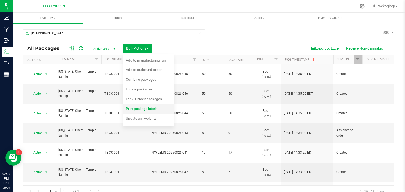
click at [138, 109] on span "Print package labels" at bounding box center [142, 109] width 32 height 4
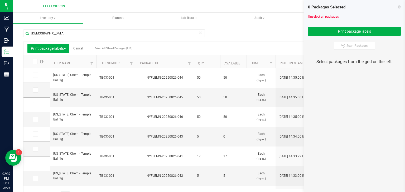
click at [38, 75] on label at bounding box center [37, 75] width 8 height 5
click at [0, 0] on input "checkbox" at bounding box center [0, 0] width 0 height 0
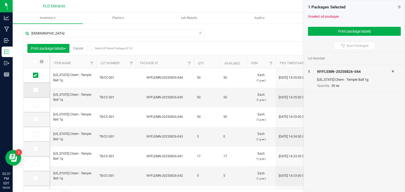
click at [36, 85] on td at bounding box center [36, 90] width 26 height 15
click at [36, 90] on icon at bounding box center [34, 90] width 3 height 0
click at [0, 0] on input "checkbox" at bounding box center [0, 0] width 0 height 0
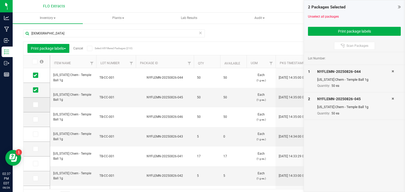
click at [36, 105] on icon at bounding box center [34, 105] width 3 height 0
click at [0, 0] on input "checkbox" at bounding box center [0, 0] width 0 height 0
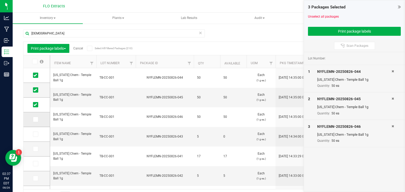
click at [36, 120] on icon at bounding box center [34, 120] width 3 height 0
click at [0, 0] on input "checkbox" at bounding box center [0, 0] width 0 height 0
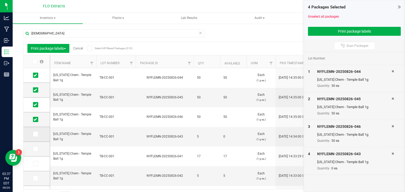
click at [34, 137] on td at bounding box center [36, 134] width 26 height 15
click at [35, 134] on icon at bounding box center [34, 134] width 3 height 0
click at [0, 0] on input "checkbox" at bounding box center [0, 0] width 0 height 0
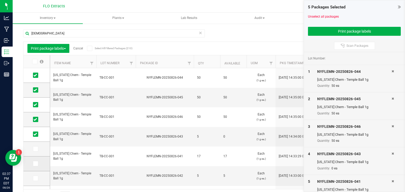
click at [35, 166] on span at bounding box center [35, 163] width 5 height 5
click at [0, 0] on input "checkbox" at bounding box center [0, 0] width 0 height 0
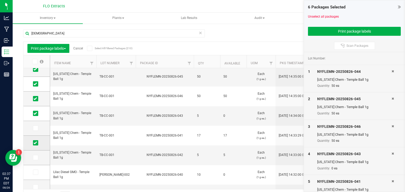
scroll to position [22, 0]
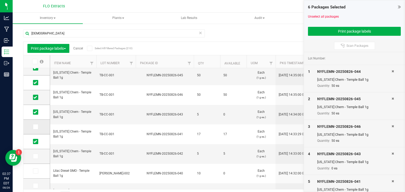
click at [36, 127] on icon at bounding box center [34, 127] width 3 height 0
click at [0, 0] on input "checkbox" at bounding box center [0, 0] width 0 height 0
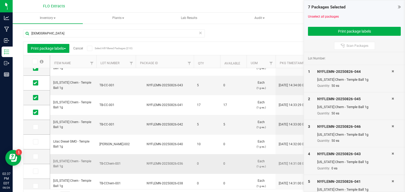
scroll to position [0, 0]
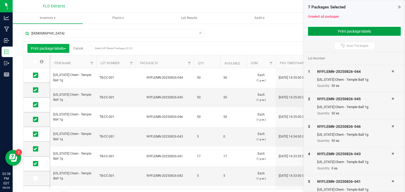
click at [331, 34] on button "Print package labels" at bounding box center [354, 31] width 93 height 9
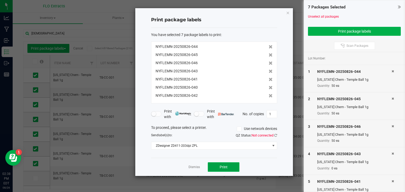
click at [224, 165] on span "Print" at bounding box center [223, 167] width 8 height 4
click at [287, 12] on icon "button" at bounding box center [288, 12] width 4 height 6
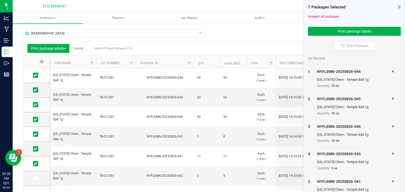
click at [78, 50] on link "Cancel" at bounding box center [78, 49] width 10 height 4
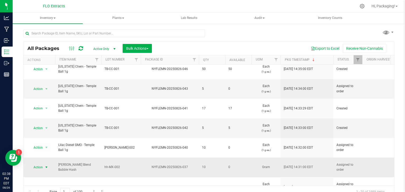
click at [44, 165] on span "select" at bounding box center [46, 167] width 4 height 4
click at [59, 162] on li "Print package label" at bounding box center [46, 161] width 34 height 8
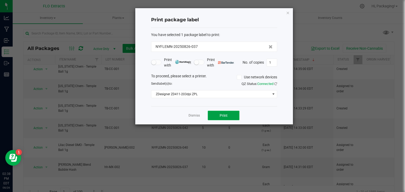
click at [217, 115] on button "Print" at bounding box center [224, 115] width 32 height 9
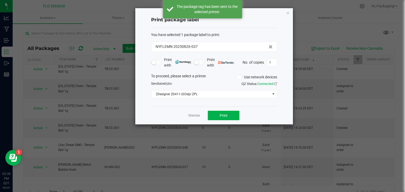
click at [55, 146] on ngb-modal-window "Print package label You have selected 1 package label to print : NYFLEMN-202508…" at bounding box center [204, 96] width 409 height 192
click at [199, 110] on div "Dismiss Print" at bounding box center [214, 115] width 126 height 18
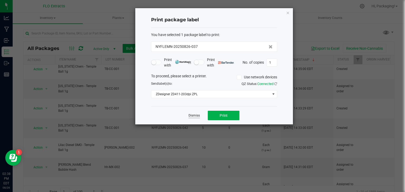
click at [195, 116] on link "Dismiss" at bounding box center [193, 116] width 11 height 4
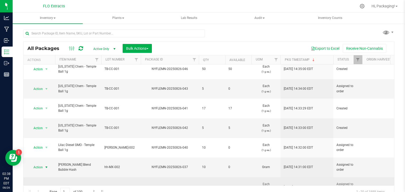
click at [47, 185] on span "select" at bounding box center [46, 187] width 4 height 4
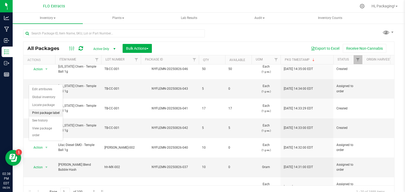
click at [42, 113] on li "Print package label" at bounding box center [46, 113] width 34 height 8
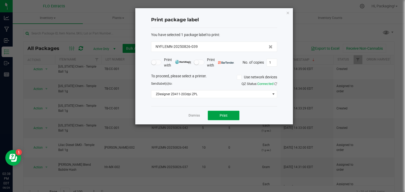
click at [230, 116] on button "Print" at bounding box center [224, 115] width 32 height 9
click at [287, 14] on icon "button" at bounding box center [288, 12] width 4 height 6
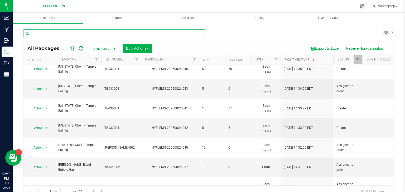
click at [134, 33] on input "text" at bounding box center [114, 34] width 182 height 8
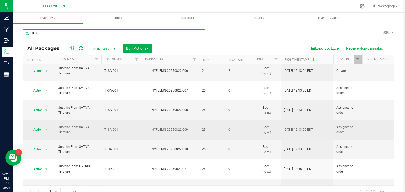
scroll to position [72, 0]
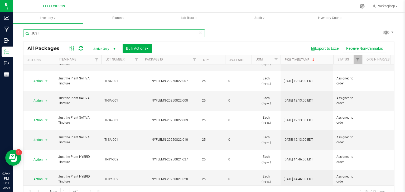
type input "JUST"
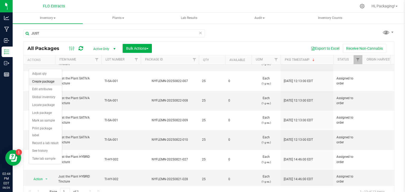
click at [46, 83] on li "Create package" at bounding box center [45, 82] width 33 height 8
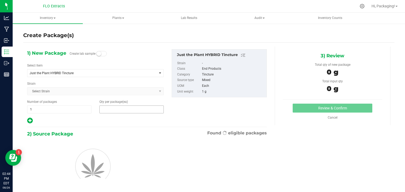
click at [124, 110] on span at bounding box center [131, 110] width 64 height 8
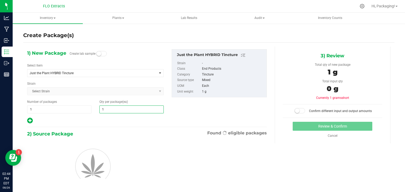
type input "12"
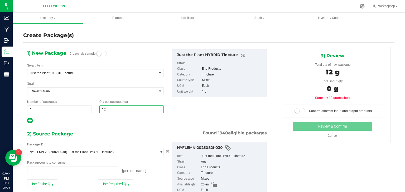
type input "0 ea"
type input "12"
click at [102, 137] on div "2) Source Package Found 1940 eligible packages" at bounding box center [146, 134] width 239 height 8
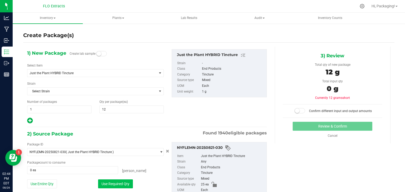
click at [112, 187] on button "Use Required Qty" at bounding box center [115, 184] width 35 height 9
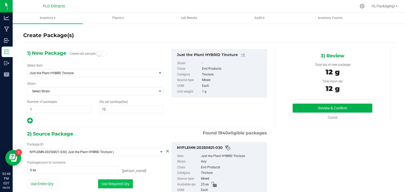
type input "12 ea"
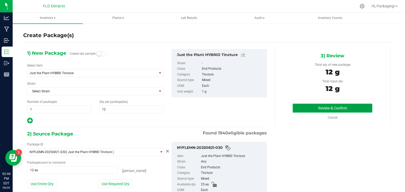
click at [320, 112] on button "Review & Confirm" at bounding box center [332, 108] width 80 height 9
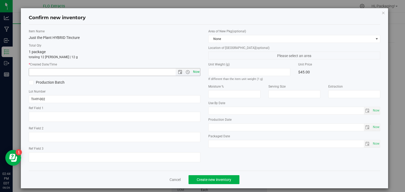
click at [193, 71] on span "Now" at bounding box center [196, 72] width 9 height 8
type input "8/26/2025 2:44 PM"
click at [221, 182] on span "Create new inventory" at bounding box center [214, 180] width 35 height 4
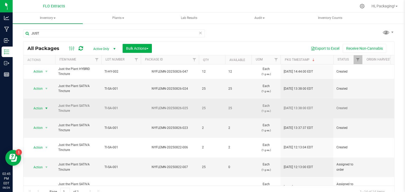
click at [47, 106] on span "select" at bounding box center [46, 108] width 4 height 4
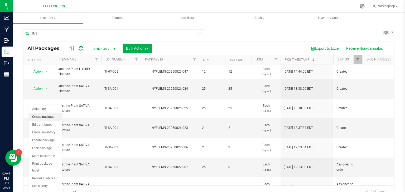
click at [46, 114] on li "Create package" at bounding box center [45, 117] width 33 height 8
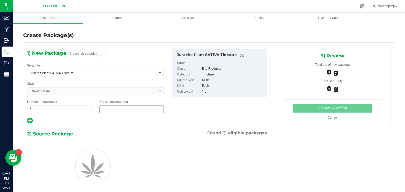
click at [116, 108] on span at bounding box center [131, 110] width 64 height 8
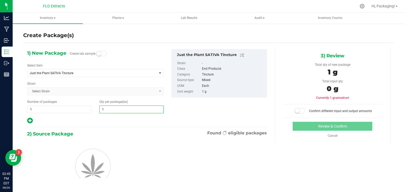
type input "12"
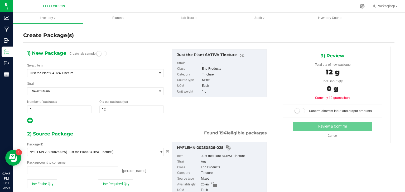
click at [111, 122] on div at bounding box center [95, 121] width 136 height 7
click at [113, 184] on button "Use Required Qty" at bounding box center [115, 184] width 35 height 9
type input "12 ea"
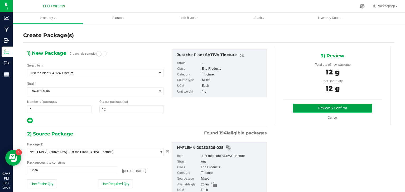
click at [320, 108] on button "Review & Confirm" at bounding box center [332, 108] width 80 height 9
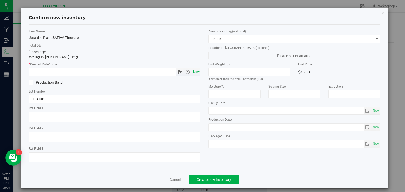
click at [193, 71] on span "Now" at bounding box center [196, 72] width 9 height 8
type input "8/26/2025 2:45 PM"
click at [210, 178] on span "Create new inventory" at bounding box center [214, 180] width 35 height 4
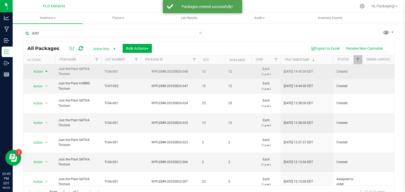
click at [45, 72] on span "select" at bounding box center [46, 72] width 4 height 4
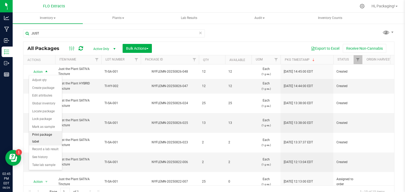
click at [50, 133] on li "Print package label" at bounding box center [45, 138] width 33 height 14
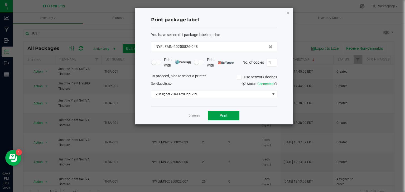
click at [212, 120] on button "Print" at bounding box center [224, 115] width 32 height 9
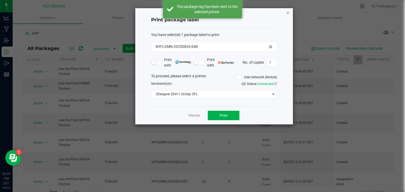
click at [287, 14] on icon "button" at bounding box center [288, 12] width 4 height 6
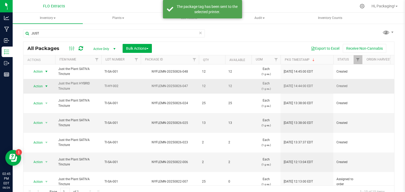
click at [46, 85] on span "select" at bounding box center [46, 86] width 4 height 4
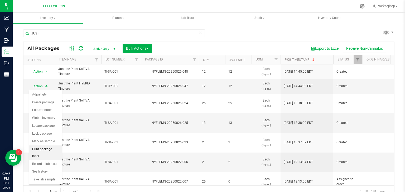
click at [50, 149] on li "Print package label" at bounding box center [45, 153] width 33 height 14
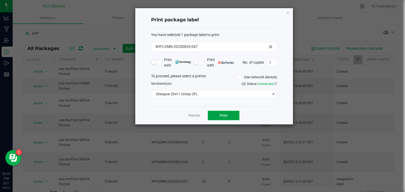
click at [214, 115] on button "Print" at bounding box center [224, 115] width 32 height 9
click at [288, 11] on icon "button" at bounding box center [288, 12] width 4 height 6
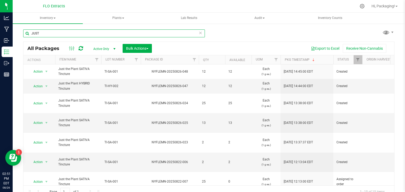
click at [95, 33] on input "JUST" at bounding box center [114, 34] width 182 height 8
click at [199, 34] on icon at bounding box center [200, 33] width 4 height 6
click at [199, 34] on input "text" at bounding box center [114, 34] width 182 height 8
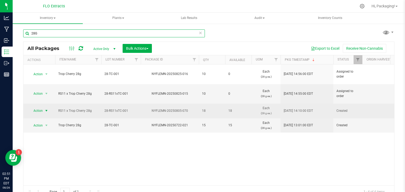
type input "28G"
click at [46, 109] on span "select" at bounding box center [46, 111] width 4 height 4
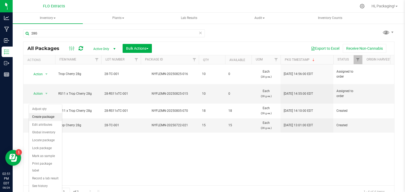
click at [43, 118] on li "Create package" at bounding box center [45, 117] width 33 height 8
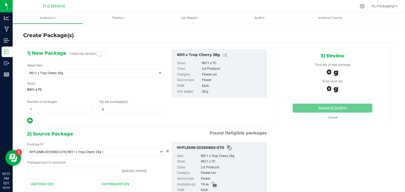
type input "0 ea"
click at [106, 108] on span at bounding box center [131, 110] width 64 height 8
type input "5"
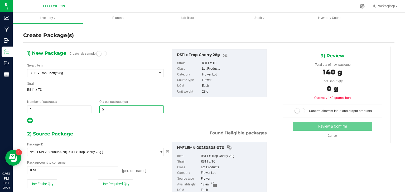
type input "5"
click at [101, 131] on div "2) Source Package Found 11 eligible packages" at bounding box center [146, 134] width 239 height 8
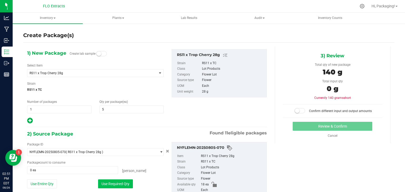
click at [121, 183] on button "Use Required Qty" at bounding box center [115, 184] width 35 height 9
type input "5 ea"
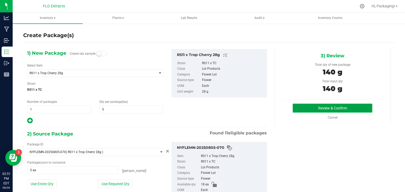
click at [341, 111] on button "Review & Confirm" at bounding box center [332, 108] width 80 height 9
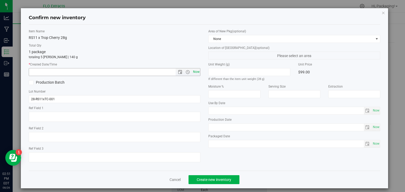
click at [193, 70] on span "Now" at bounding box center [196, 72] width 9 height 8
type input "8/26/2025 2:51 PM"
click at [203, 182] on span "Create new inventory" at bounding box center [214, 180] width 35 height 4
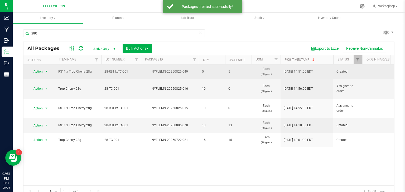
click at [46, 72] on span "select" at bounding box center [46, 72] width 4 height 4
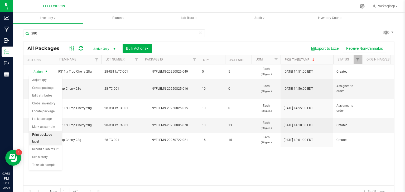
click at [49, 136] on li "Print package label" at bounding box center [45, 138] width 33 height 14
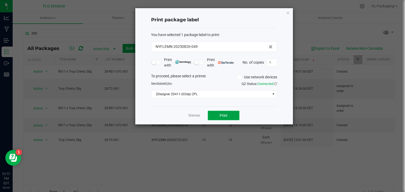
click at [230, 113] on button "Print" at bounding box center [224, 115] width 32 height 9
click at [189, 115] on link "Dismiss" at bounding box center [193, 116] width 11 height 4
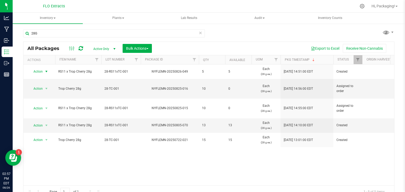
click at [198, 33] on icon at bounding box center [200, 33] width 4 height 6
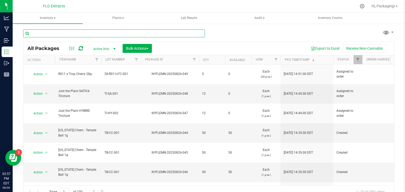
click at [80, 34] on input "text" at bounding box center [114, 34] width 182 height 8
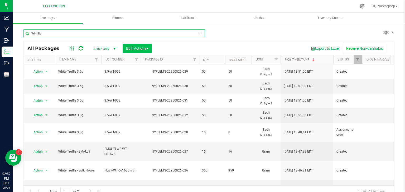
type input "WHITE"
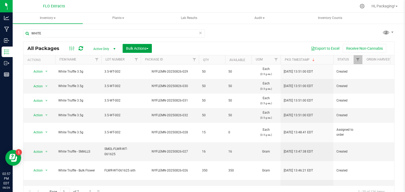
click at [141, 47] on span "Bulk Actions" at bounding box center [137, 48] width 22 height 4
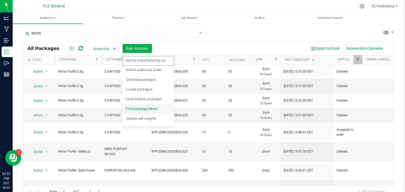
click at [146, 110] on span "Print package labels" at bounding box center [142, 109] width 32 height 4
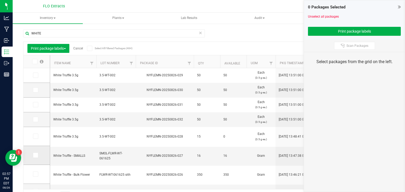
click at [35, 155] on icon at bounding box center [34, 155] width 3 height 0
click at [0, 0] on input "checkbox" at bounding box center [0, 0] width 0 height 0
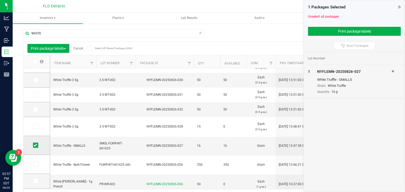
scroll to position [11, 0]
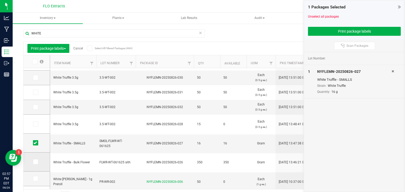
click at [35, 162] on icon at bounding box center [34, 162] width 3 height 0
click at [0, 0] on input "checkbox" at bounding box center [0, 0] width 0 height 0
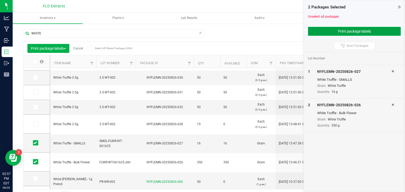
click at [335, 31] on button "Print package labels" at bounding box center [354, 31] width 93 height 9
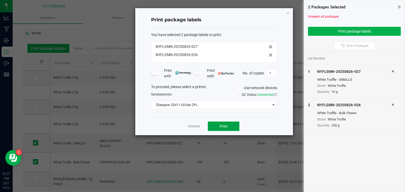
click at [224, 125] on span "Print" at bounding box center [223, 126] width 8 height 4
